Goal: Find specific page/section

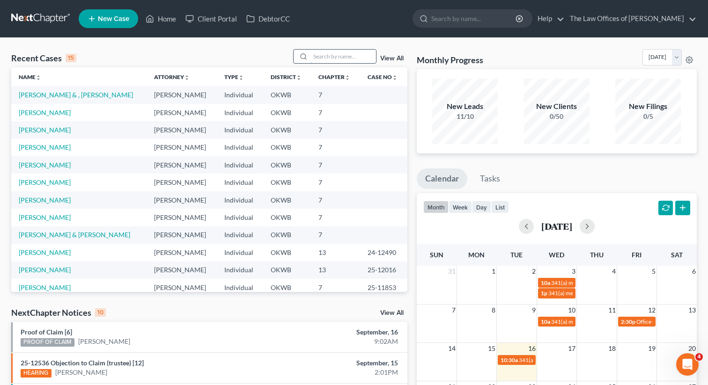
click at [352, 59] on input "search" at bounding box center [343, 57] width 66 height 14
type input "conover"
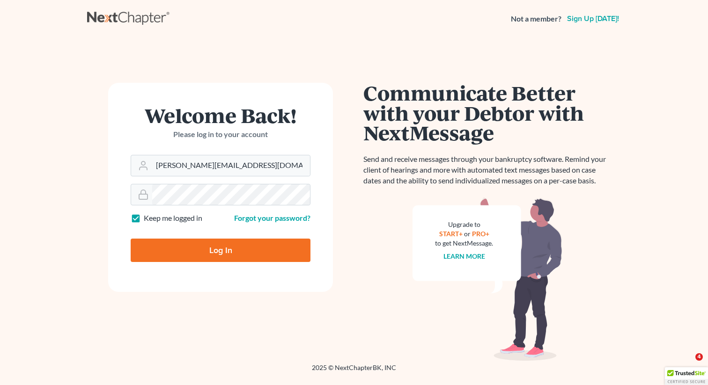
click at [261, 255] on input "Log In" at bounding box center [221, 250] width 180 height 23
type input "Thinking..."
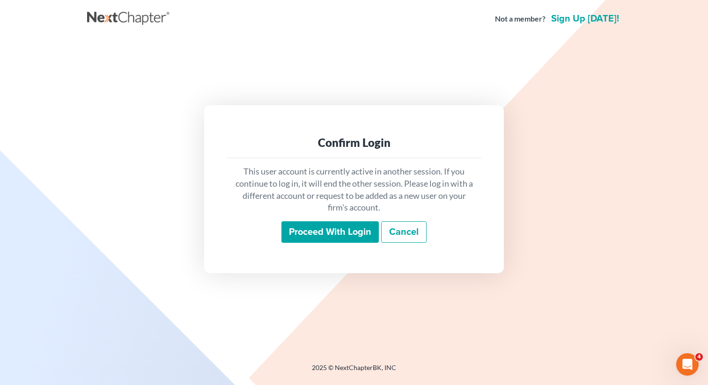
click at [316, 235] on input "Proceed with login" at bounding box center [329, 232] width 97 height 22
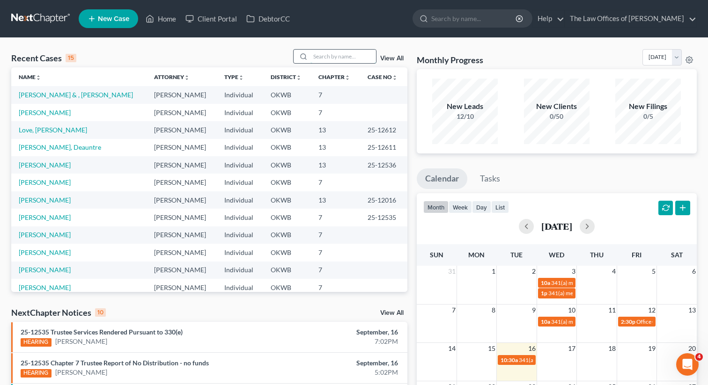
click at [331, 56] on input "search" at bounding box center [343, 57] width 66 height 14
type input "[PERSON_NAME]"
